Goal: Information Seeking & Learning: Learn about a topic

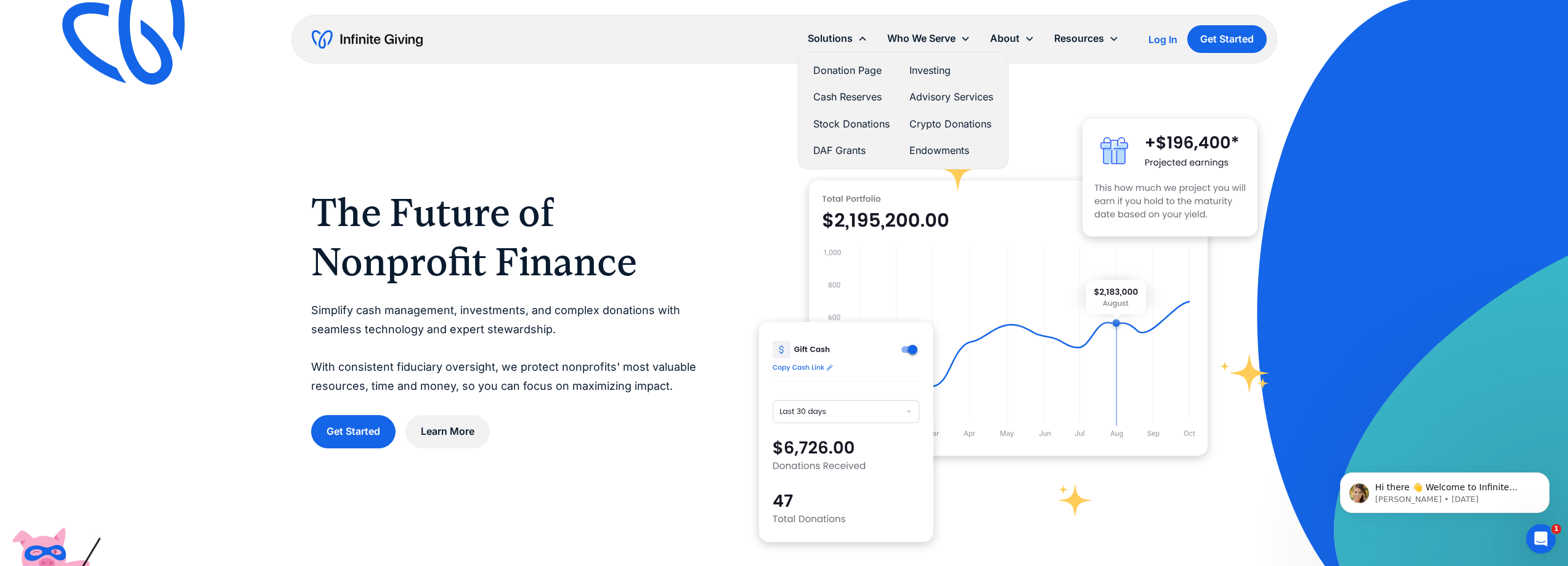
click at [915, 74] on link "Investing" at bounding box center [950, 70] width 83 height 17
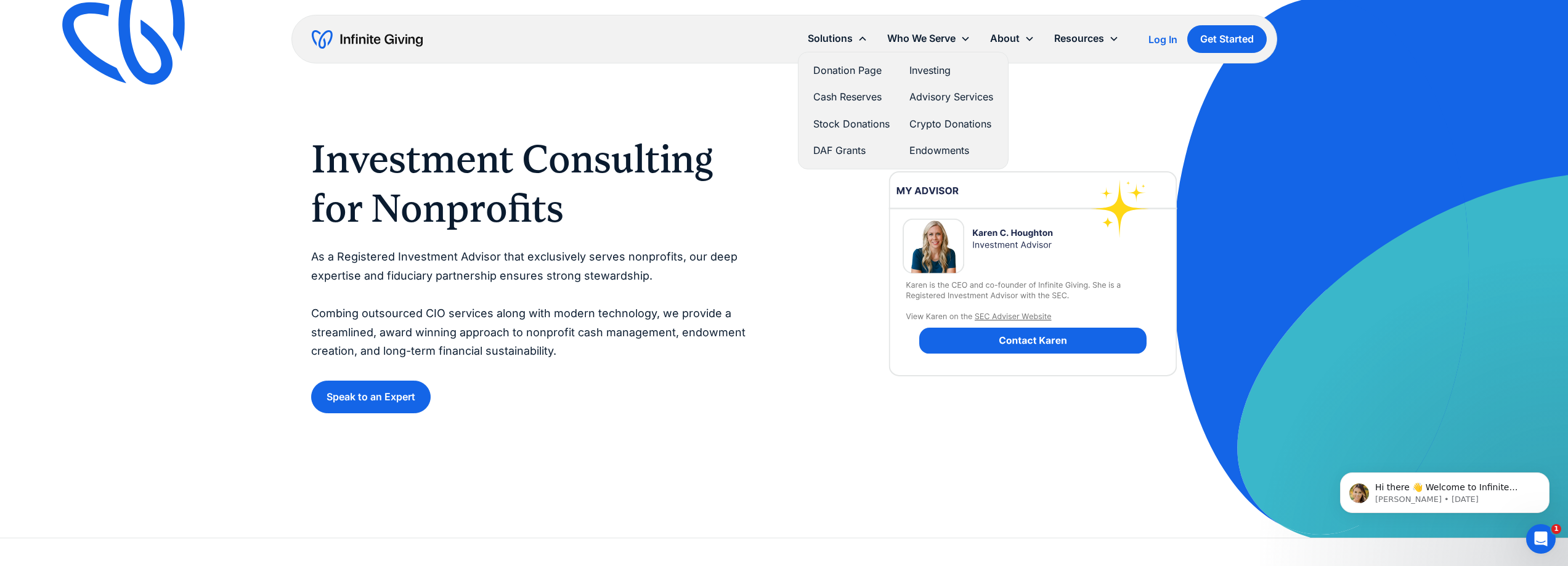
click at [927, 74] on link "Investing" at bounding box center [950, 70] width 83 height 17
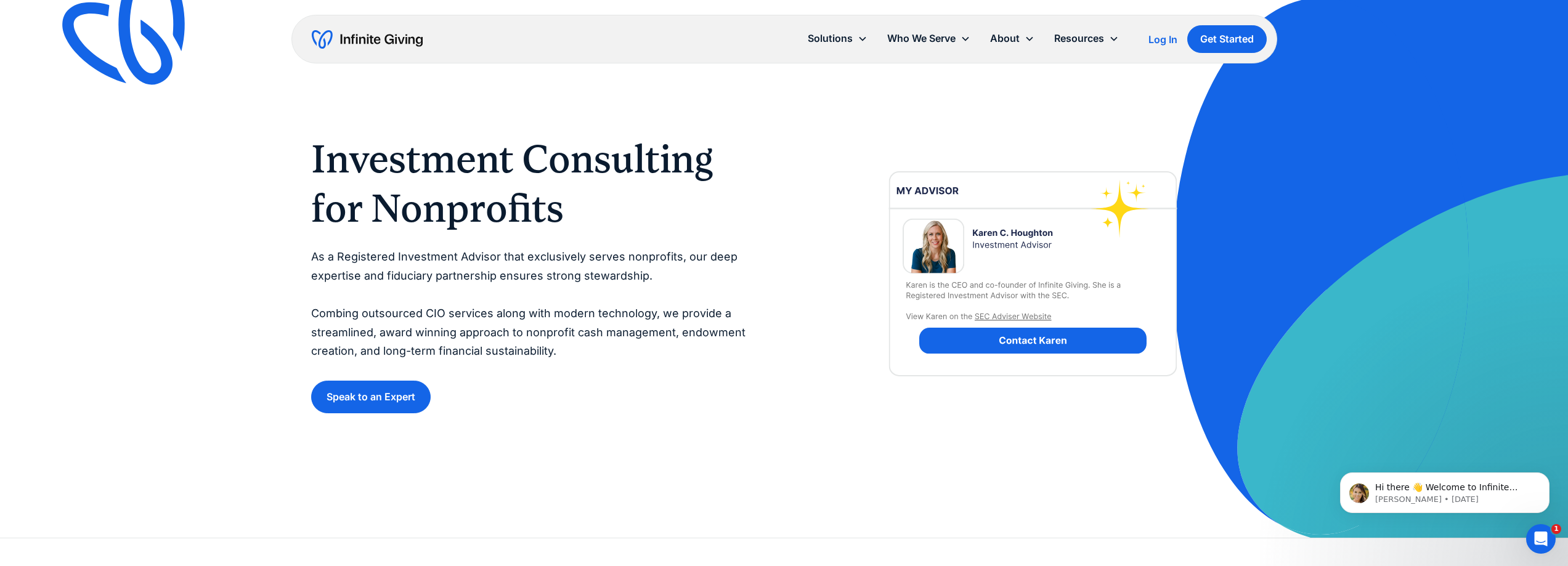
click at [151, 39] on img at bounding box center [134, 34] width 162 height 158
click at [367, 41] on img "home" at bounding box center [367, 39] width 111 height 19
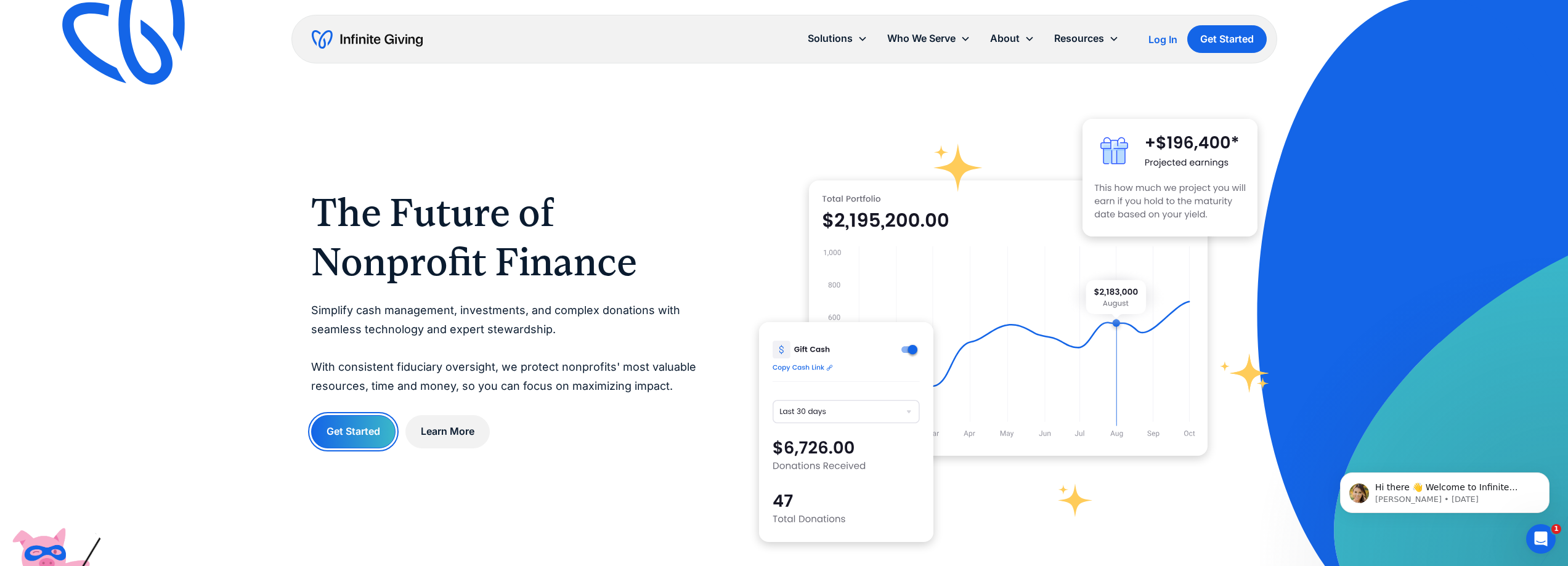
click at [383, 433] on link "Get Started" at bounding box center [354, 431] width 84 height 32
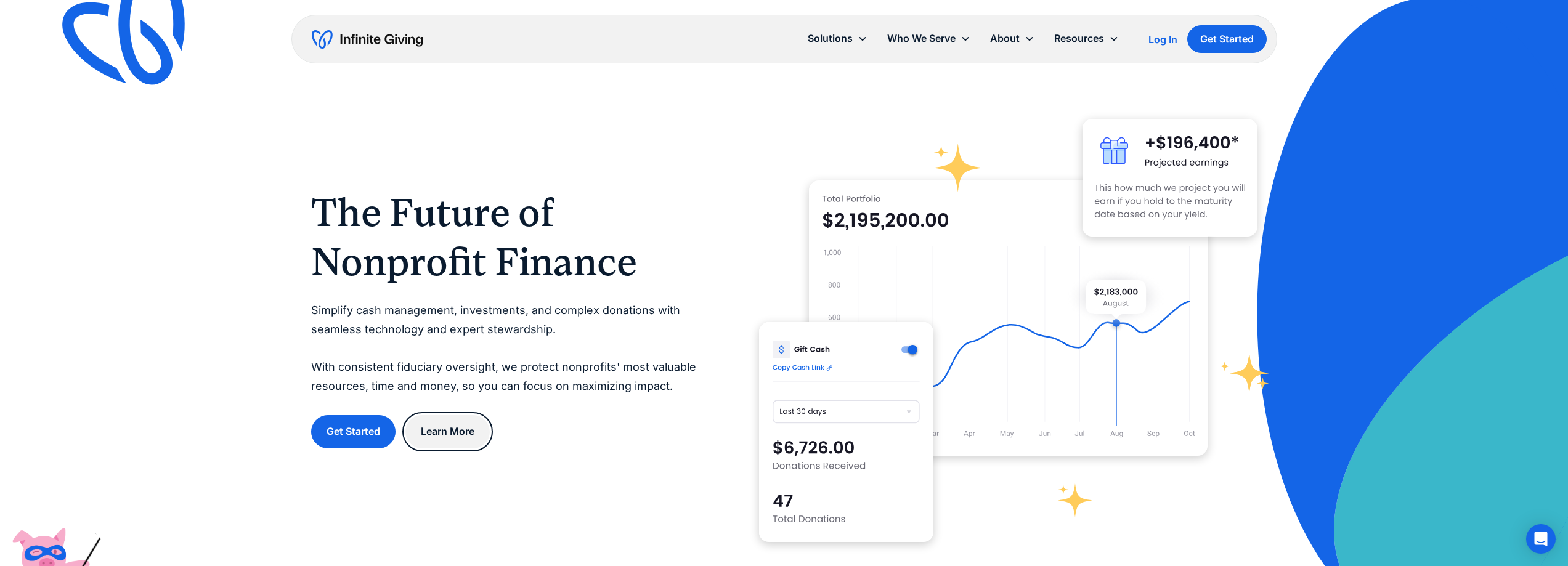
click at [459, 432] on link "Learn More" at bounding box center [447, 431] width 84 height 32
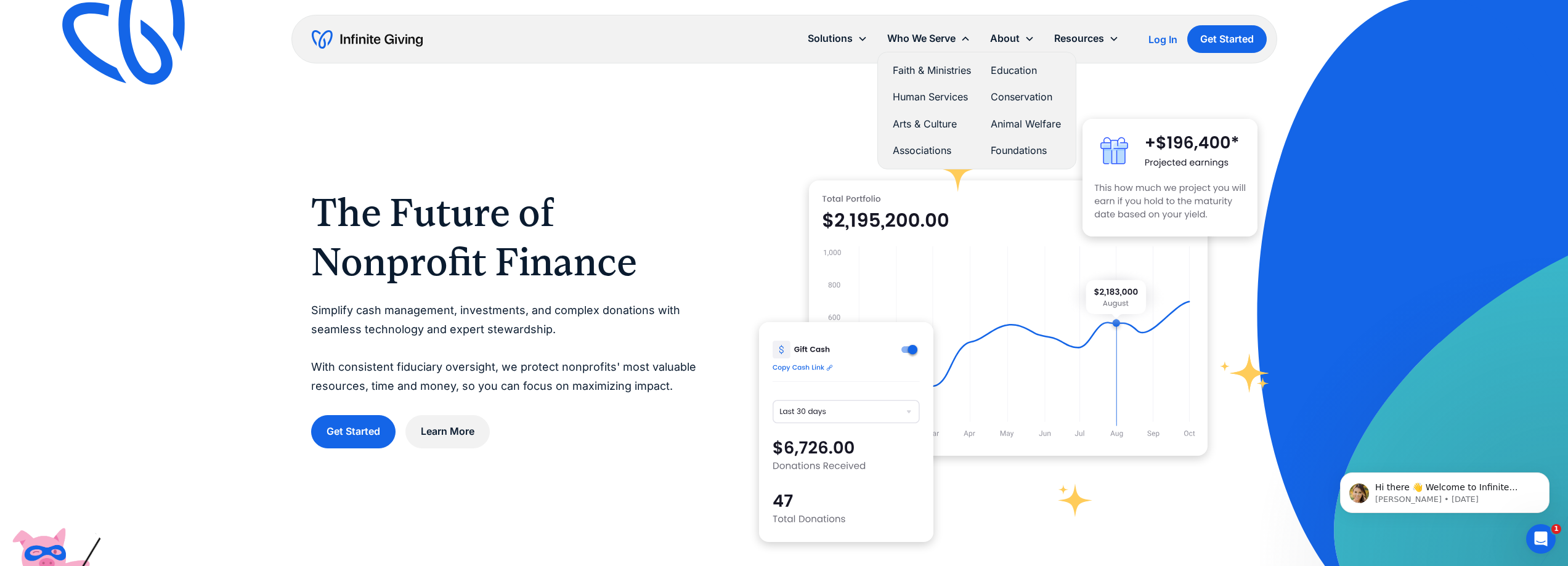
click at [952, 73] on link "Faith & Ministries" at bounding box center [931, 70] width 78 height 17
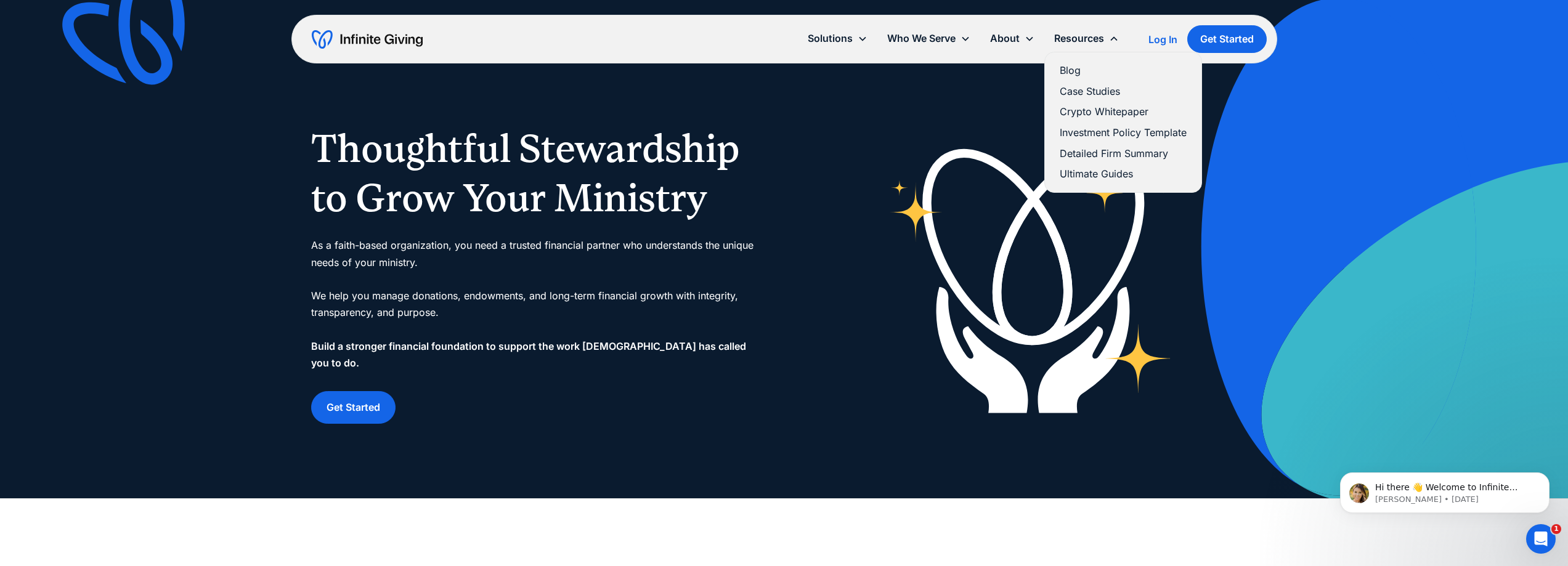
click at [1116, 134] on link "Investment Policy Template" at bounding box center [1123, 133] width 127 height 17
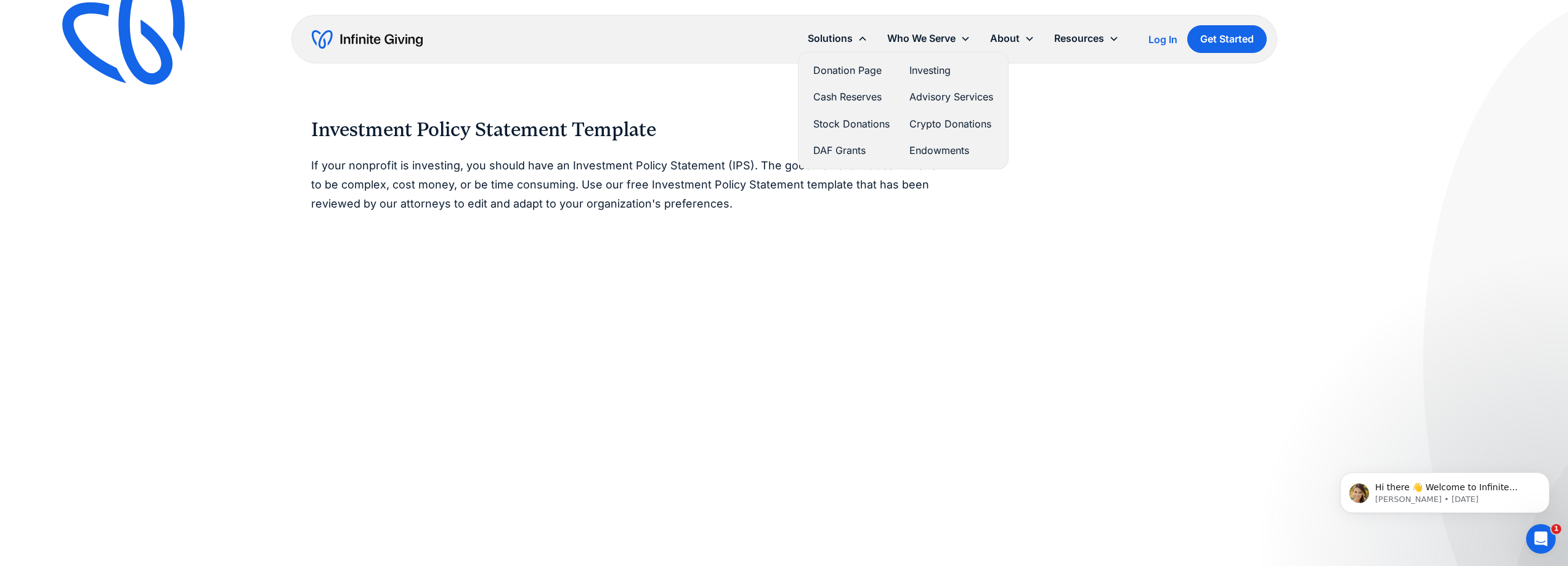
click at [859, 72] on link "Donation Page" at bounding box center [851, 70] width 76 height 17
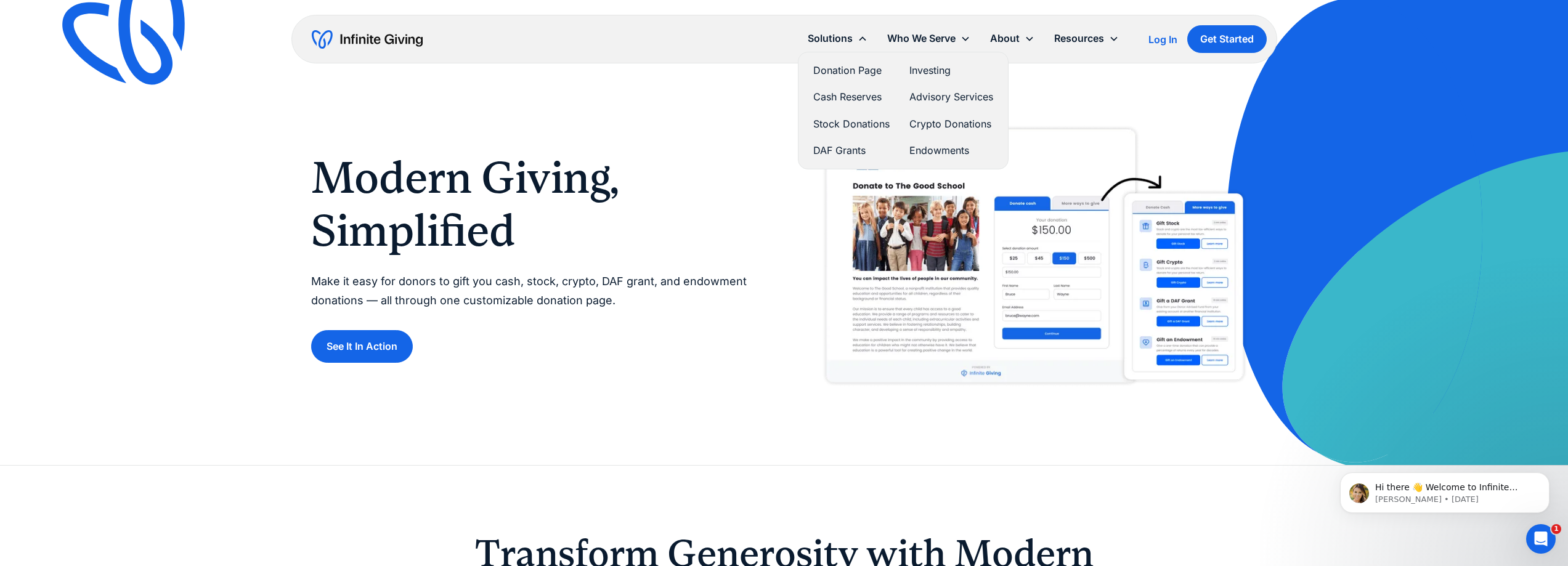
click at [847, 121] on link "Stock Donations" at bounding box center [851, 124] width 76 height 17
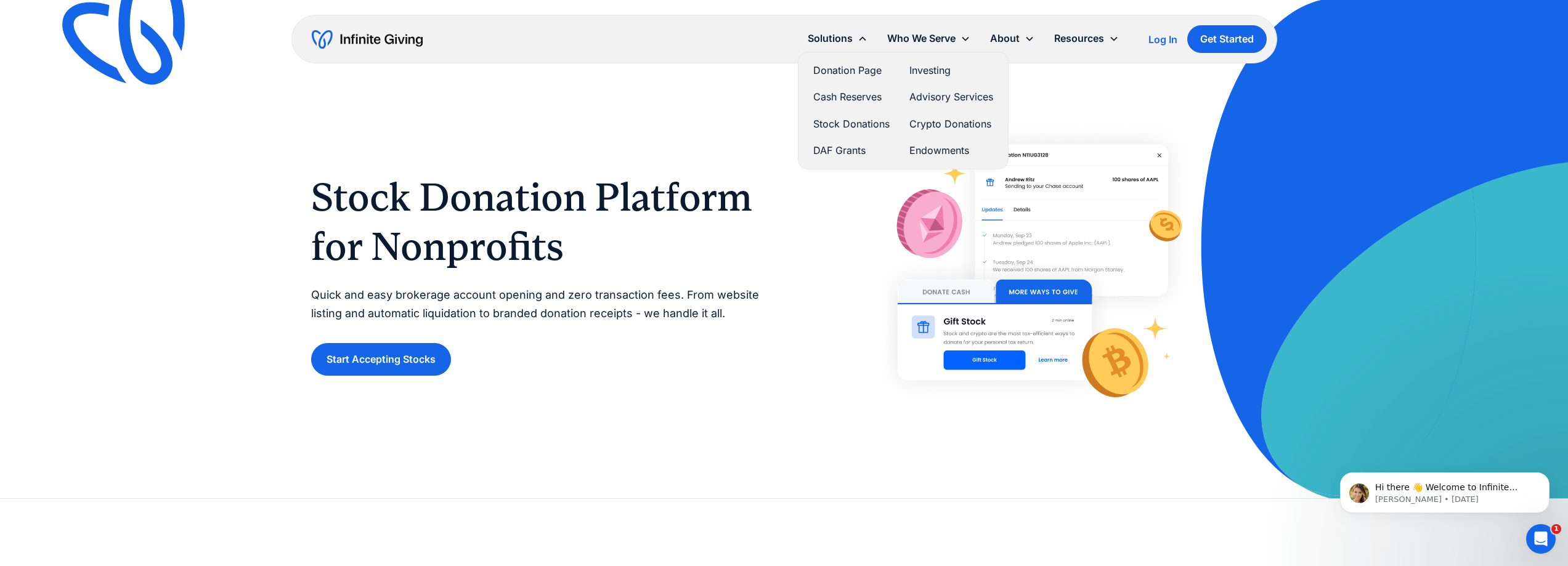
click at [941, 67] on link "Investing" at bounding box center [950, 70] width 83 height 17
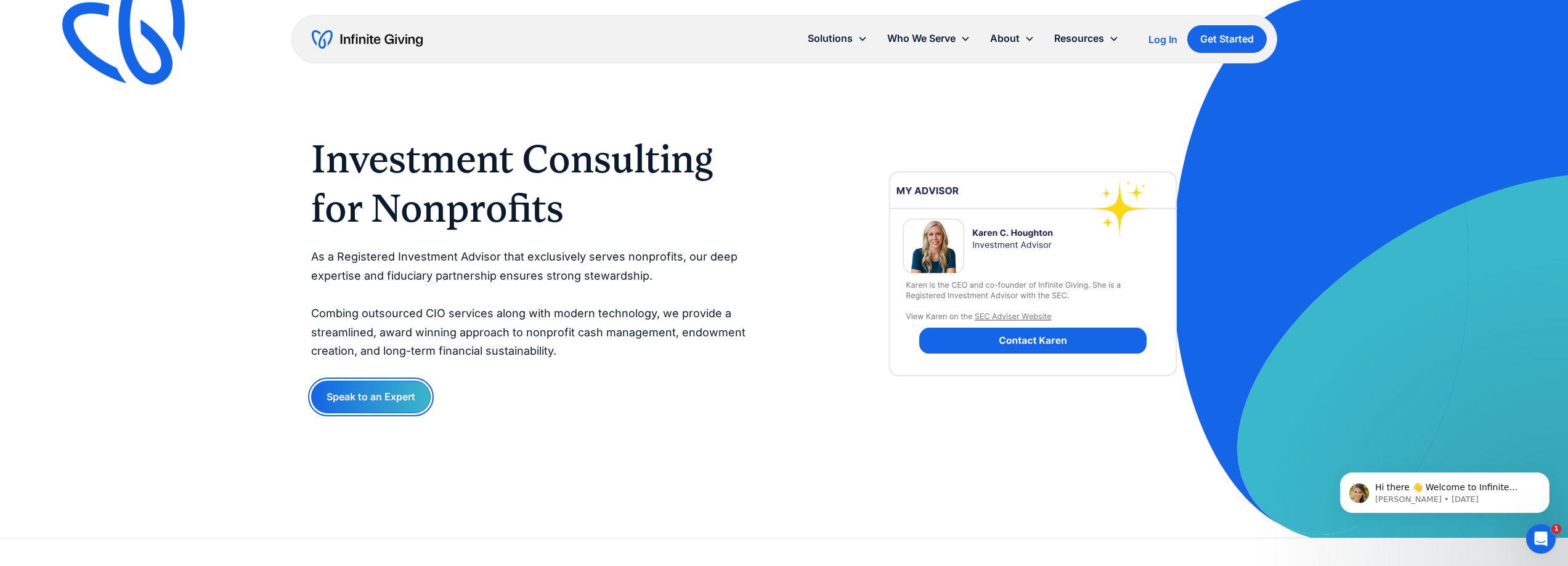
click at [347, 404] on link "Speak to an Expert" at bounding box center [371, 397] width 119 height 32
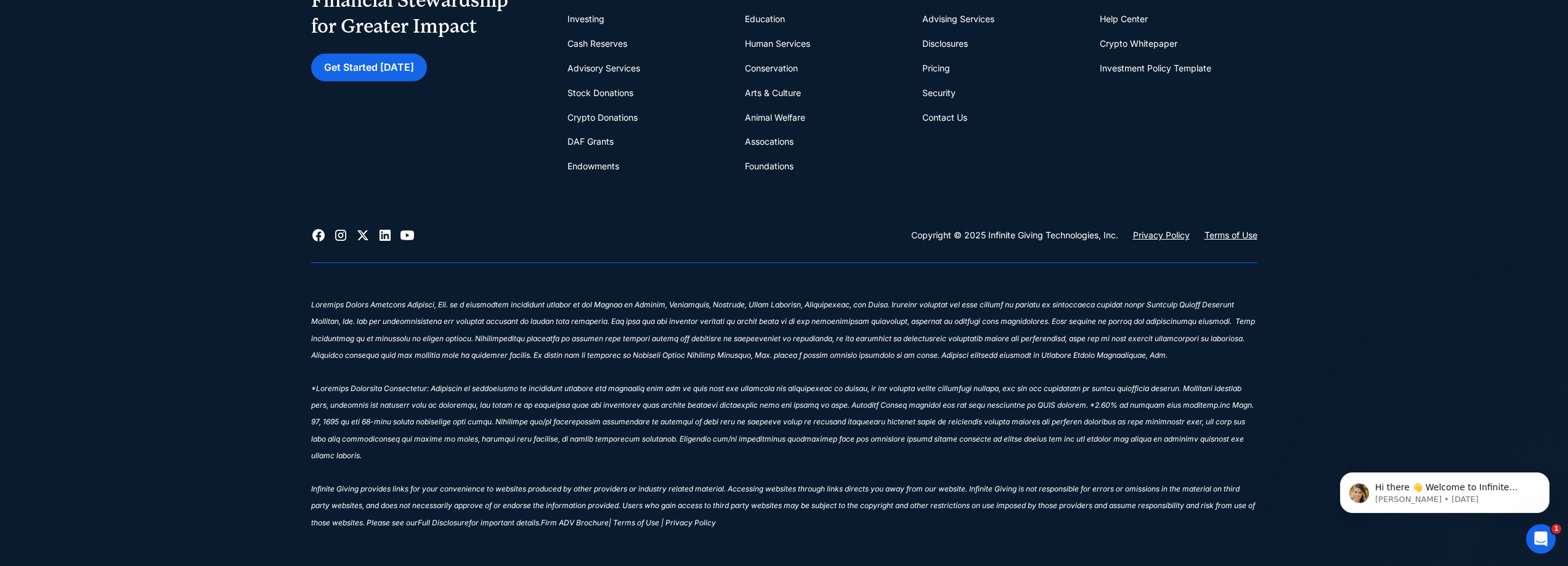
scroll to position [624, 0]
